Goal: Transaction & Acquisition: Purchase product/service

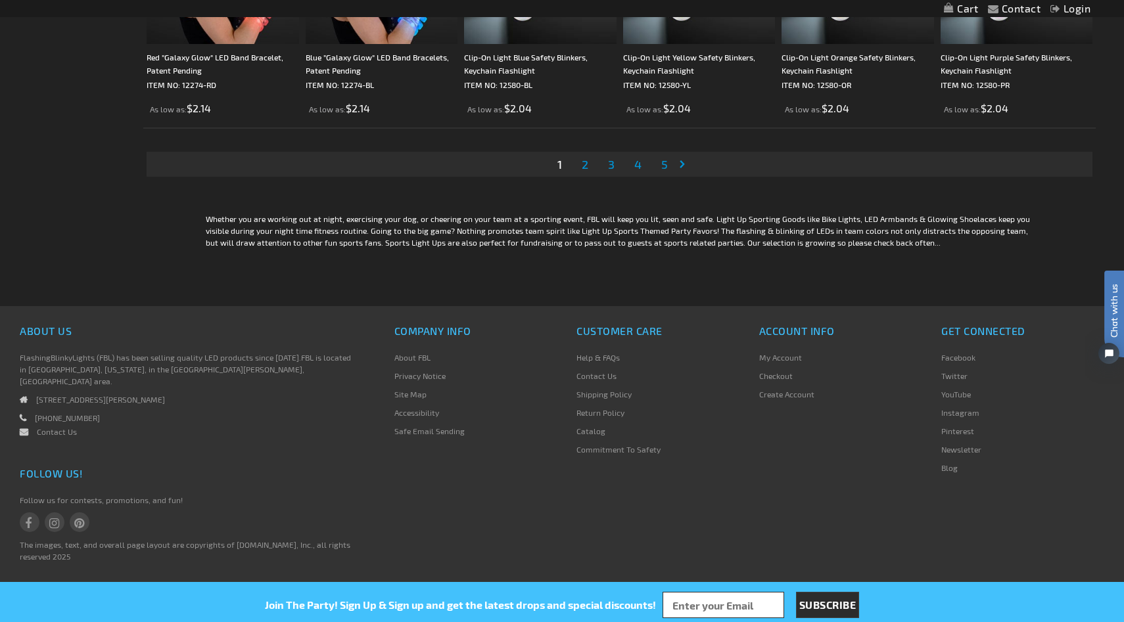
scroll to position [2698, 0]
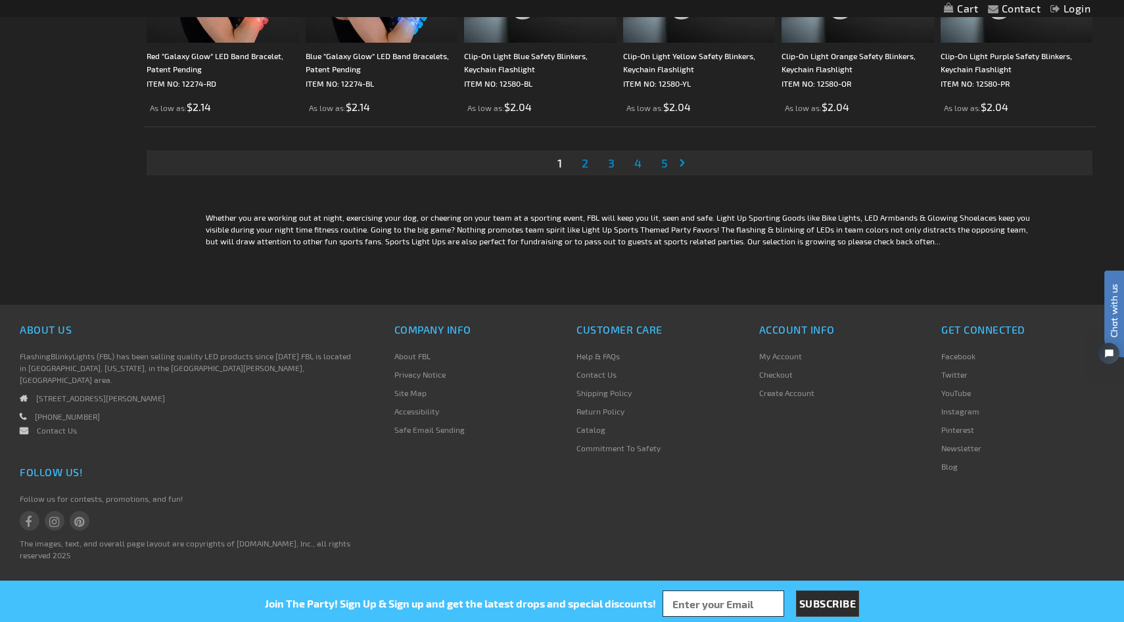
click at [585, 165] on span "2" at bounding box center [585, 163] width 7 height 14
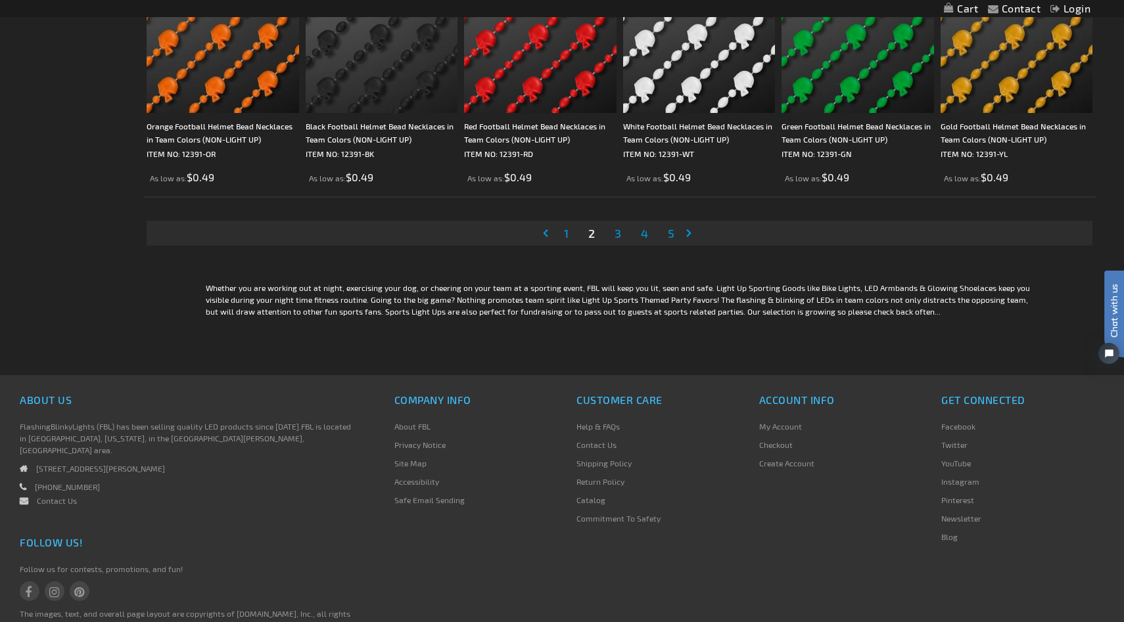
scroll to position [2658, 0]
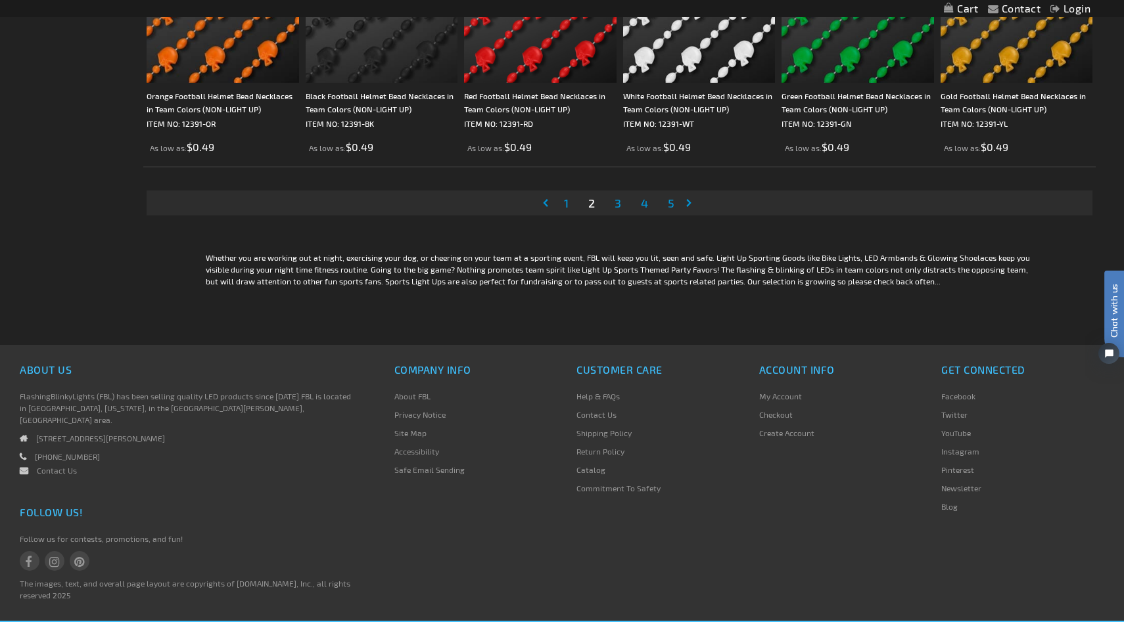
click at [618, 204] on span "3" at bounding box center [617, 203] width 7 height 14
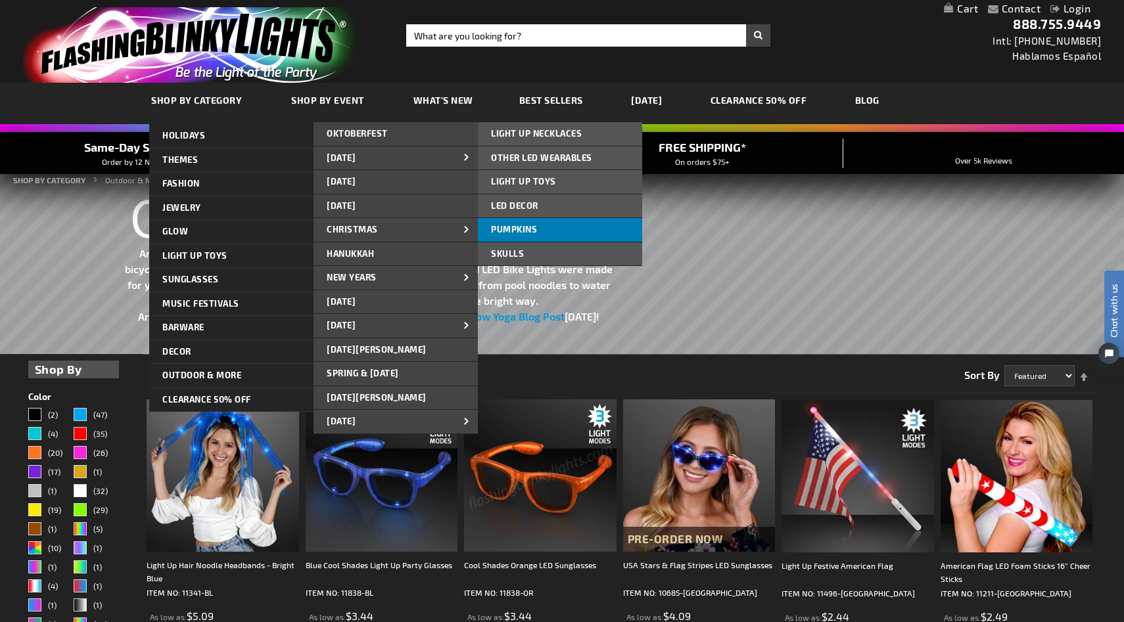
click at [524, 229] on span "PUMPKINS" at bounding box center [514, 229] width 46 height 11
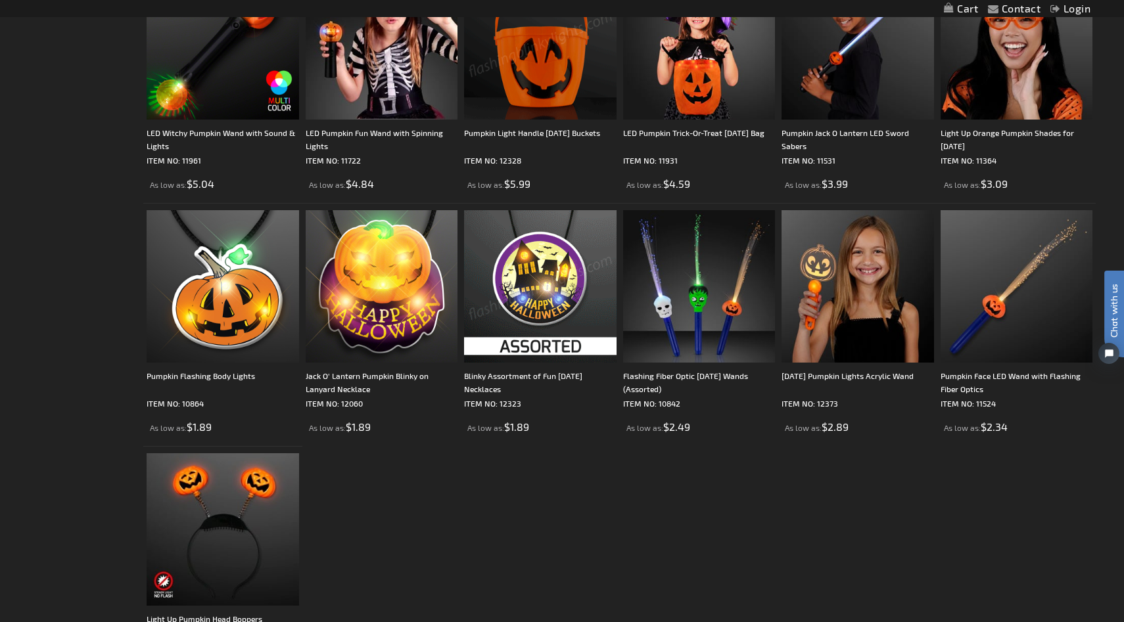
scroll to position [829, 0]
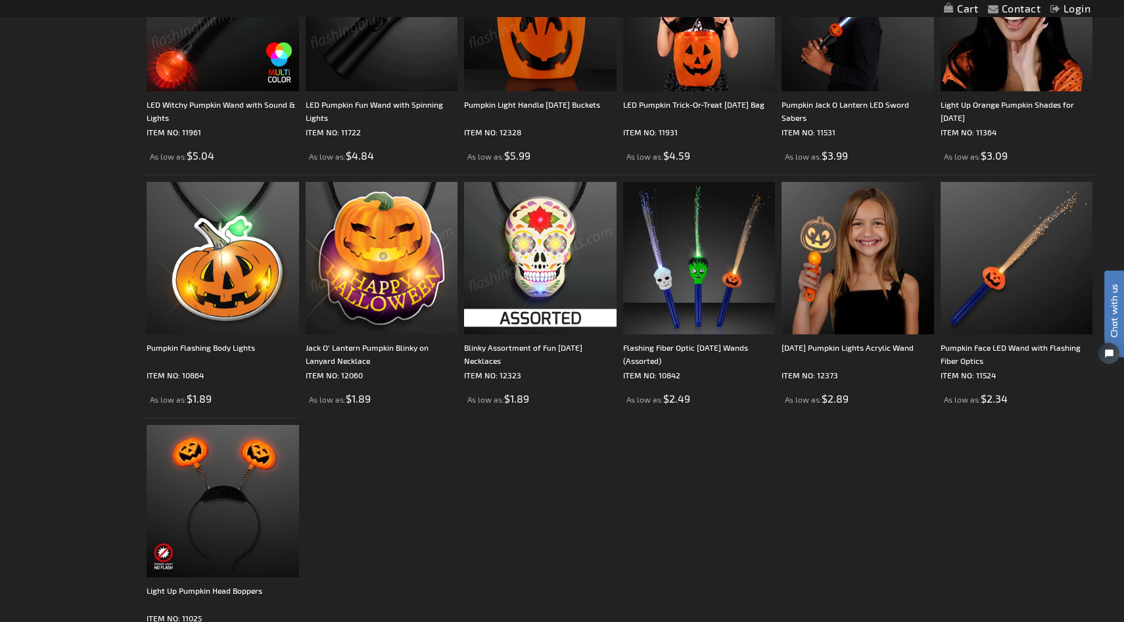
click at [540, 268] on img at bounding box center [540, 258] width 152 height 152
